Goal: Information Seeking & Learning: Learn about a topic

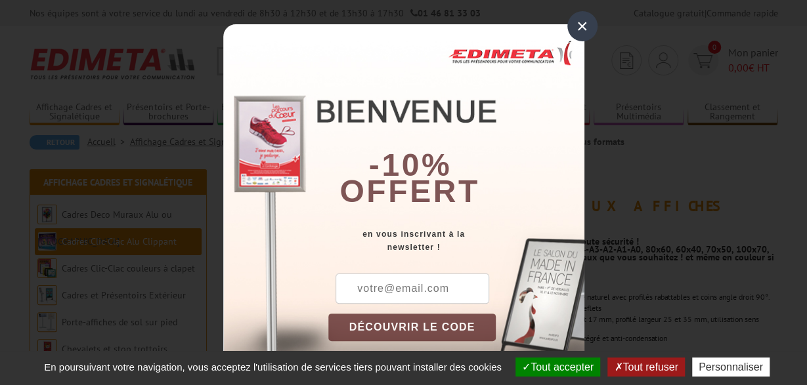
click at [580, 25] on div "×" at bounding box center [582, 26] width 30 height 30
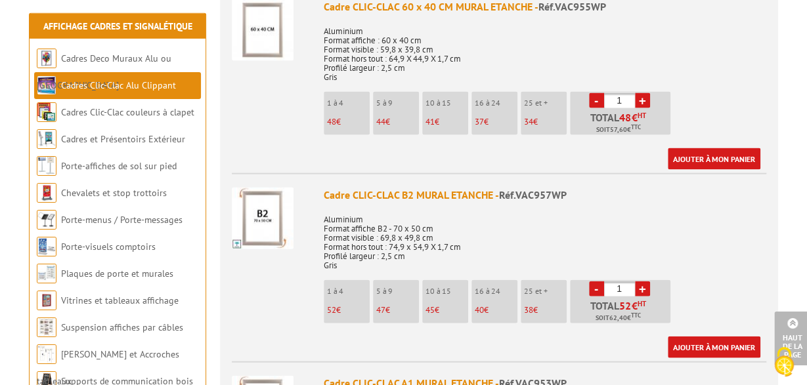
scroll to position [1297, 0]
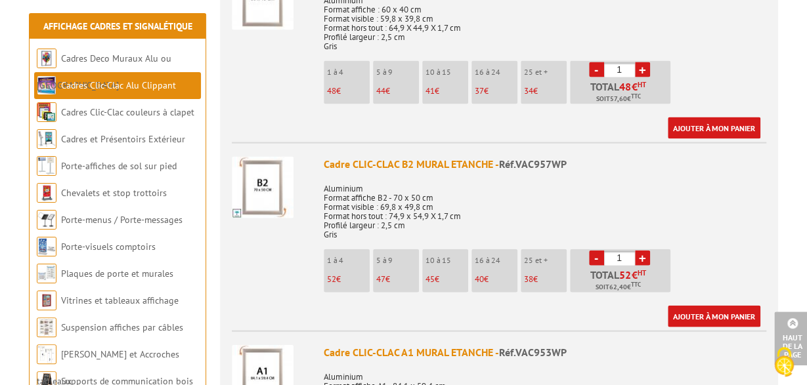
click at [260, 187] on img at bounding box center [263, 188] width 62 height 62
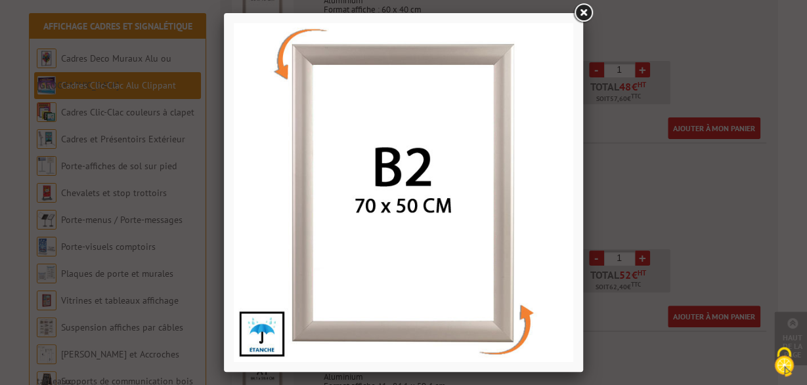
click at [582, 10] on link at bounding box center [583, 13] width 24 height 24
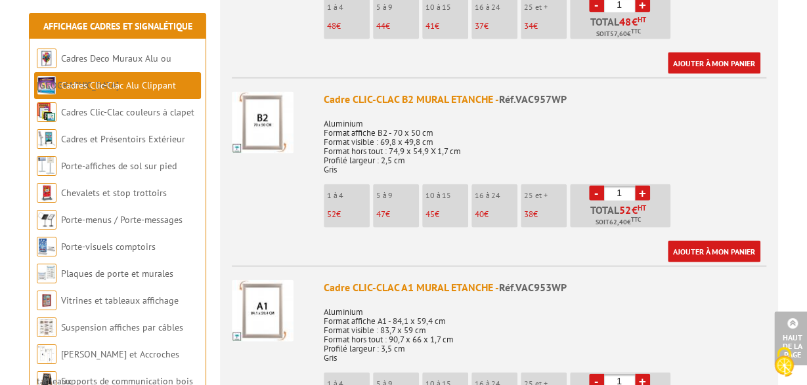
scroll to position [1366, 0]
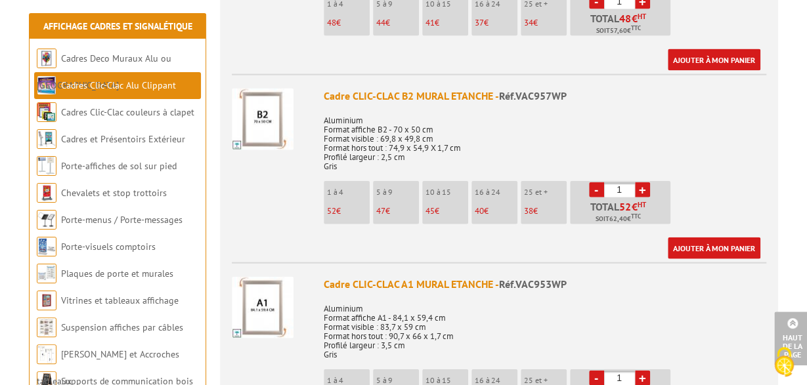
click at [486, 127] on p "Aluminium Format affiche B2 - 70 x 50 cm Format visible : 69,8 x 49,8 cm Format…" at bounding box center [545, 139] width 443 height 64
click at [456, 89] on div "Cadre CLIC-CLAC B2 MURAL ETANCHE - Réf.VAC957WP" at bounding box center [545, 96] width 443 height 15
click at [334, 186] on li "1 à 4 52 €" at bounding box center [347, 202] width 46 height 43
click at [137, 85] on link "Cadres Clic-Clac Alu Clippant" at bounding box center [118, 85] width 115 height 12
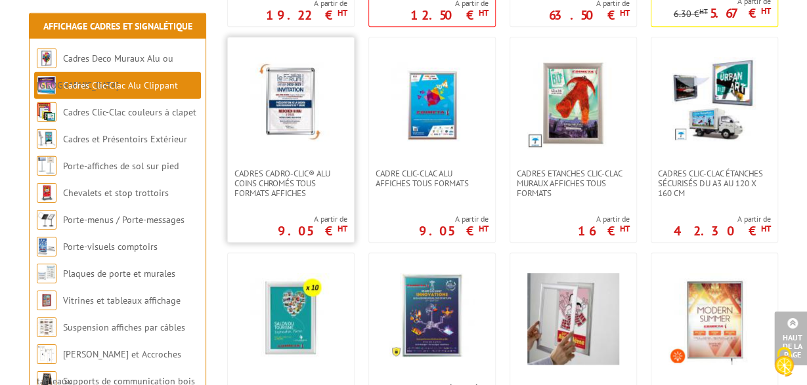
scroll to position [478, 0]
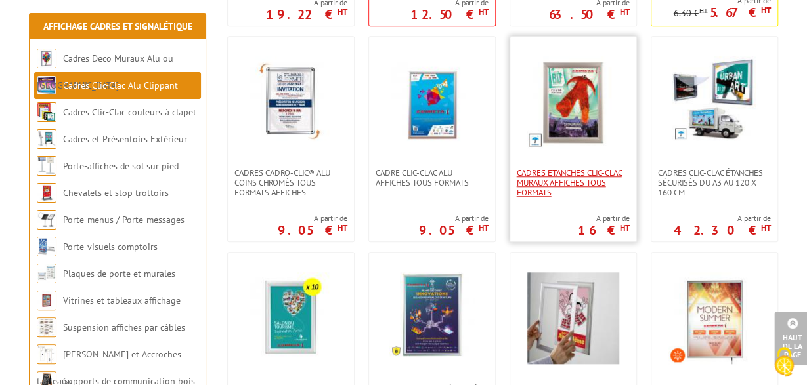
click at [548, 180] on span "Cadres Etanches Clic-Clac muraux affiches tous formats" at bounding box center [573, 183] width 113 height 30
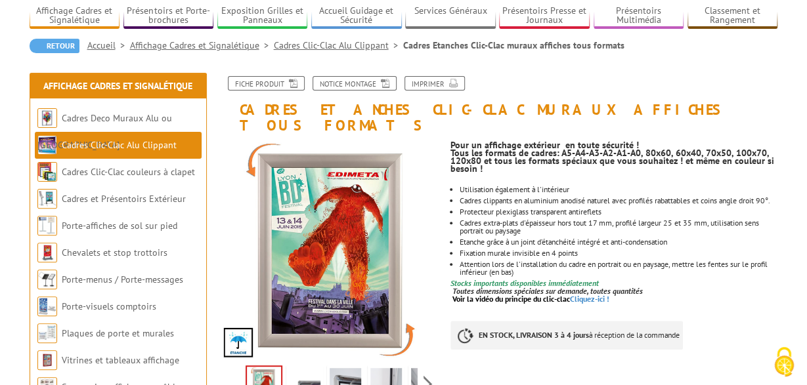
scroll to position [137, 0]
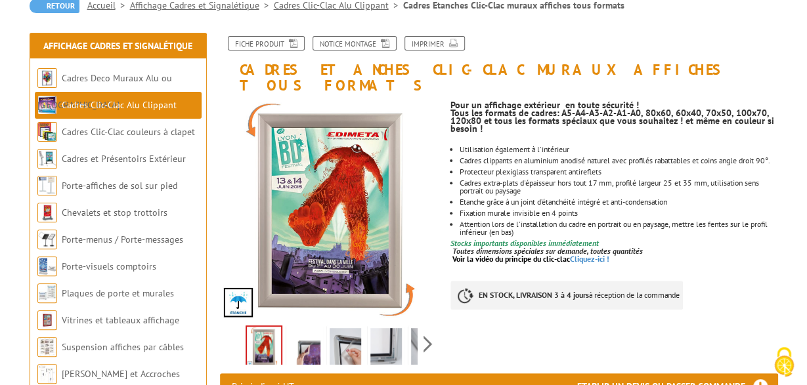
click at [299, 338] on img at bounding box center [305, 348] width 32 height 41
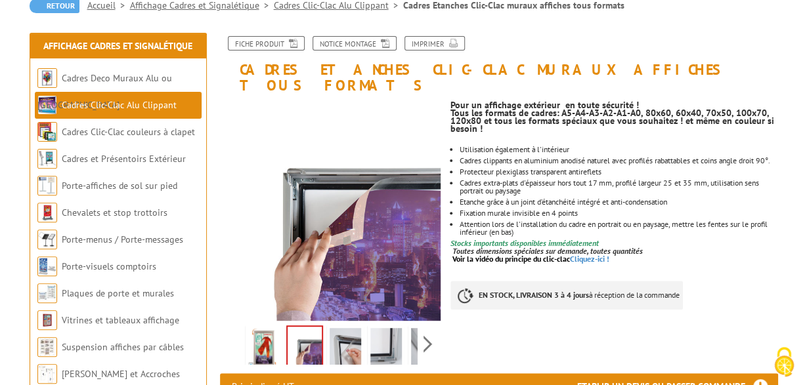
click at [349, 335] on img at bounding box center [346, 348] width 32 height 41
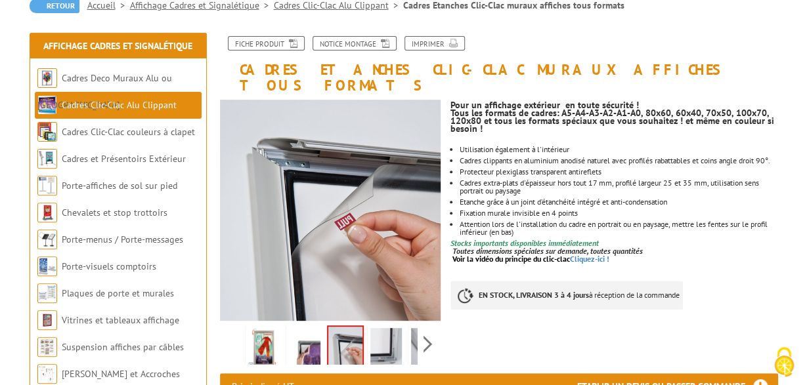
click at [397, 334] on img at bounding box center [386, 348] width 32 height 41
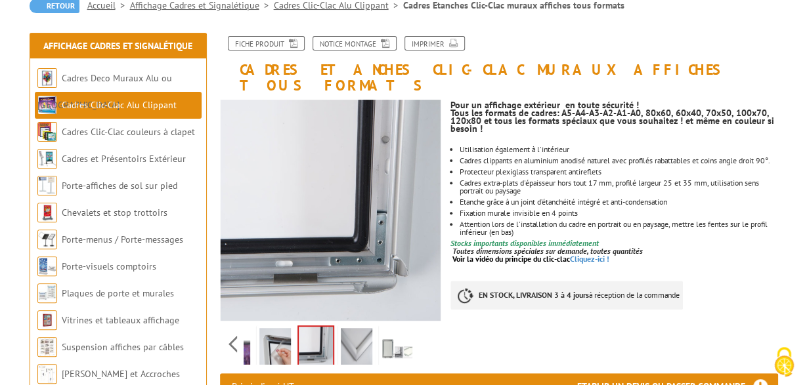
click at [426, 327] on div "Previous Next" at bounding box center [330, 344] width 221 height 46
click at [362, 328] on img at bounding box center [357, 348] width 32 height 41
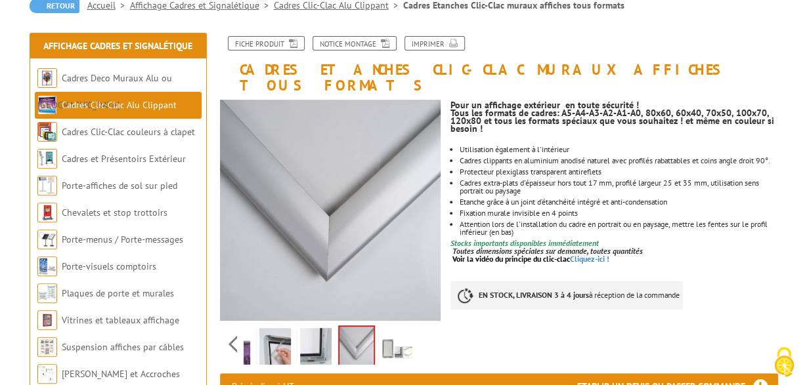
click at [394, 328] on img at bounding box center [397, 348] width 32 height 41
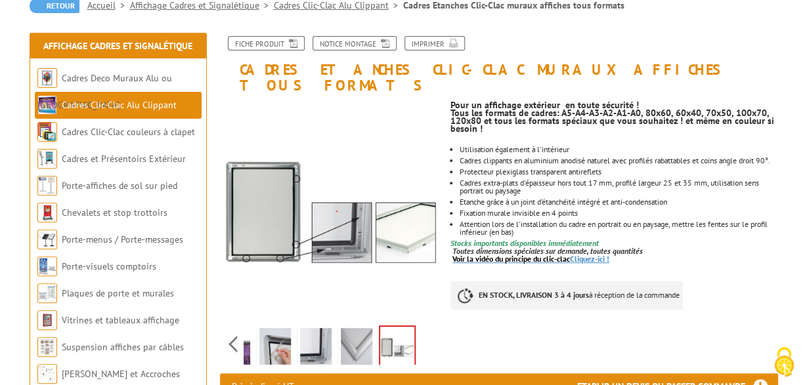
click at [603, 254] on link "Voir la vidéo du principe du clic-clac Cliquez-ici !" at bounding box center [530, 259] width 157 height 10
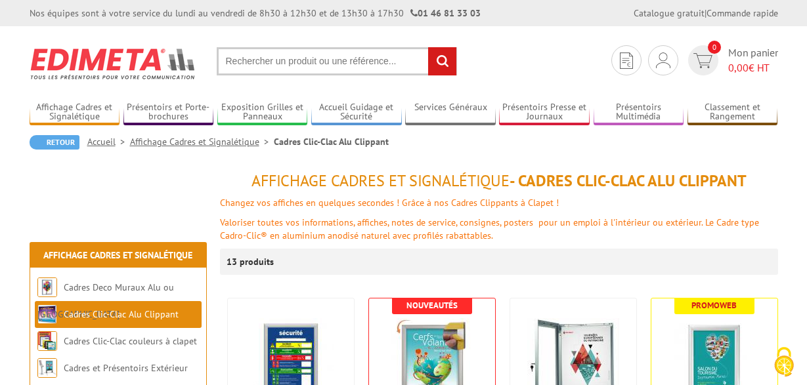
scroll to position [478, 0]
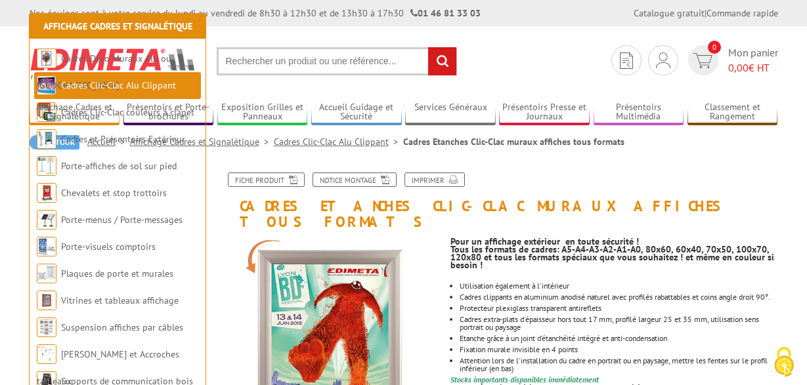
scroll to position [1366, 0]
